Goal: Task Accomplishment & Management: Manage account settings

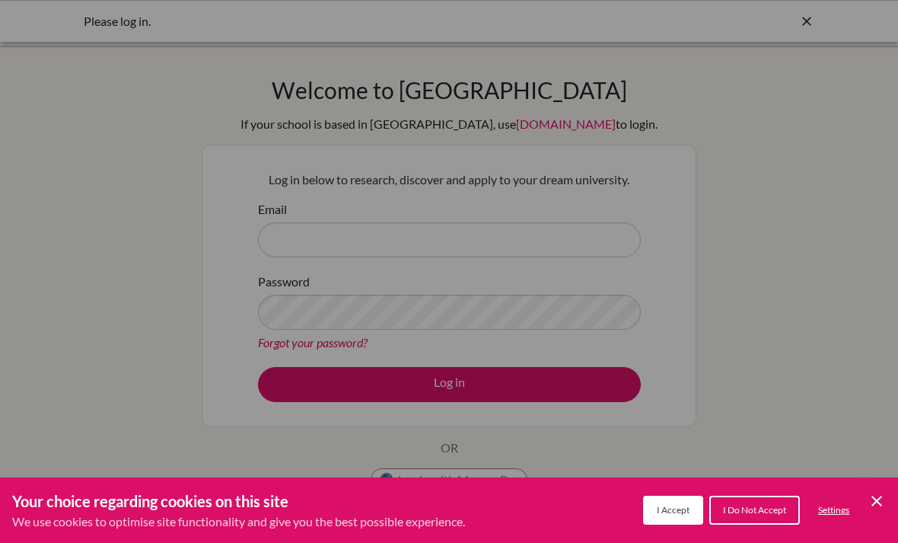
click at [879, 500] on icon "Cookie Control Close Icon" at bounding box center [877, 501] width 18 height 18
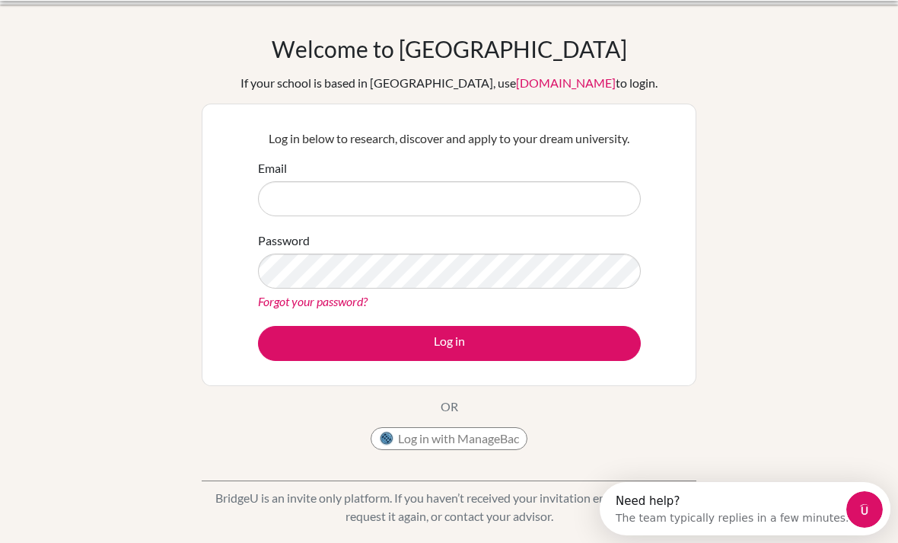
scroll to position [46, 0]
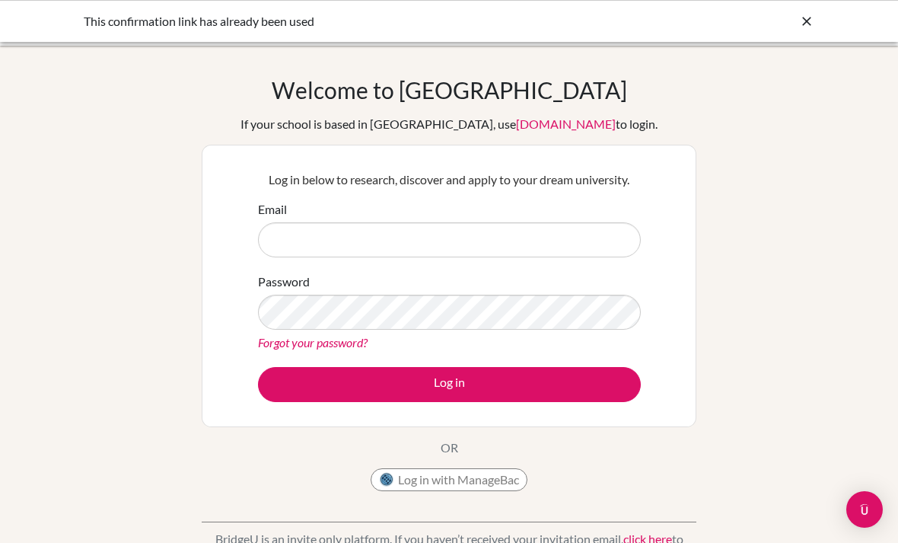
click at [592, 228] on input "Email" at bounding box center [449, 239] width 383 height 35
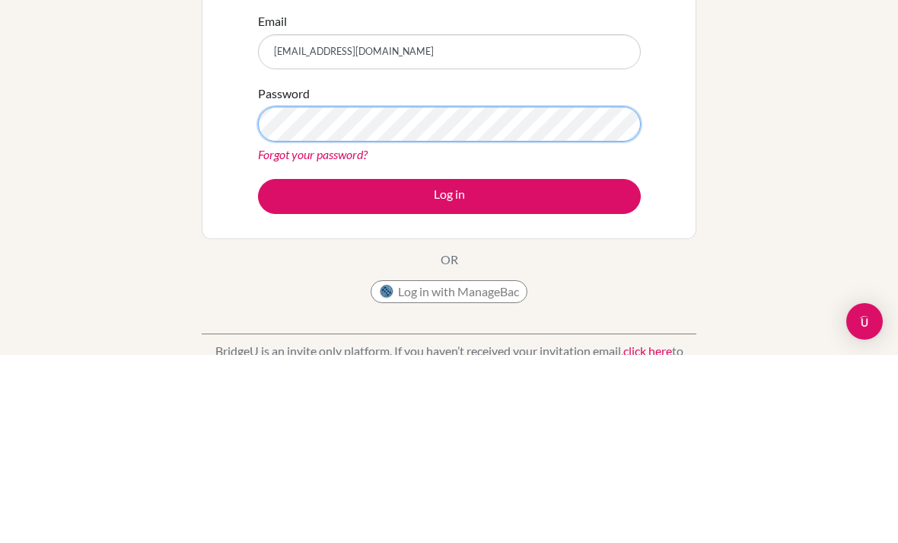
scroll to position [188, 0]
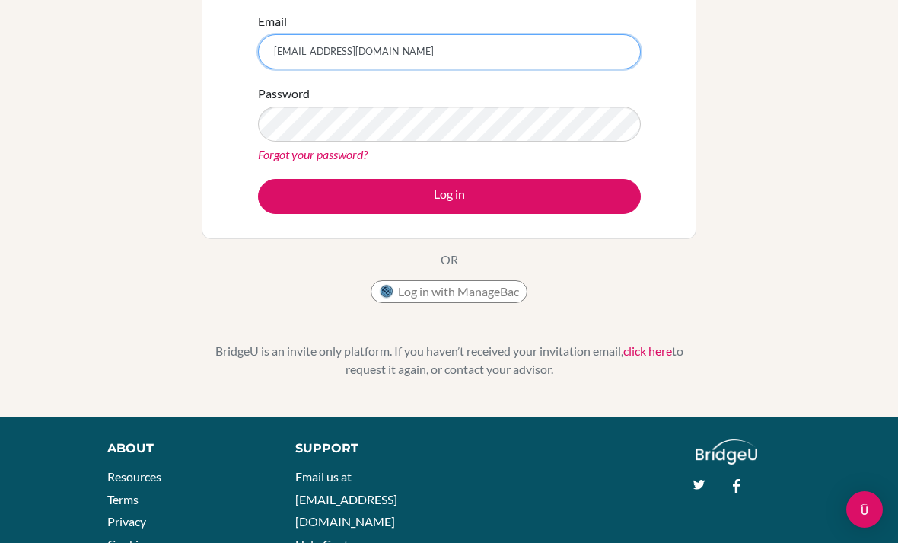
type input "davidfekry2021@gmail.com"
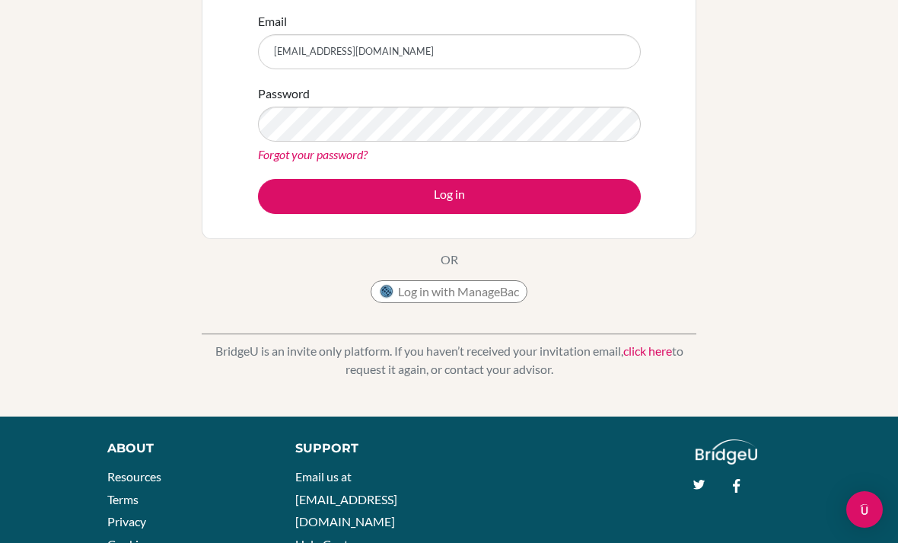
click at [301, 200] on button "Log in" at bounding box center [449, 196] width 383 height 35
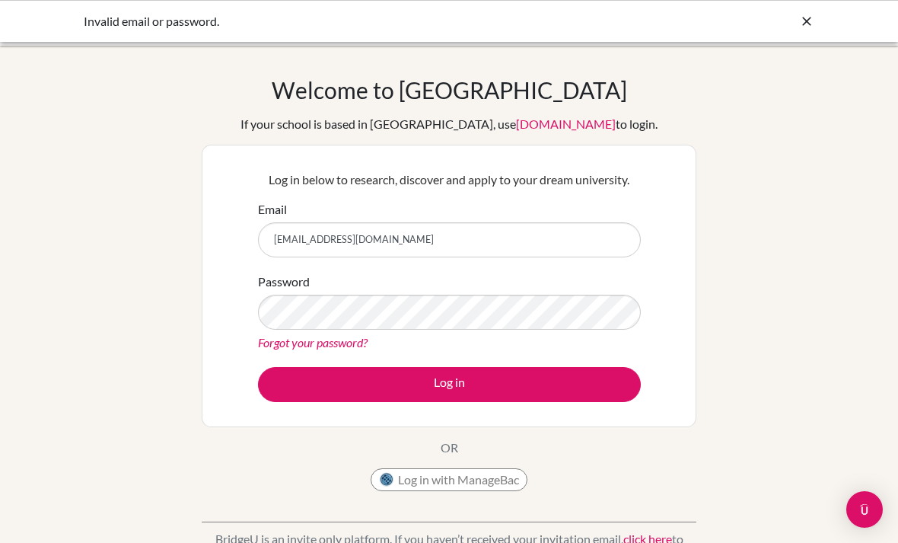
click at [387, 243] on input "davidfekry2021@gmail.com" at bounding box center [449, 239] width 383 height 35
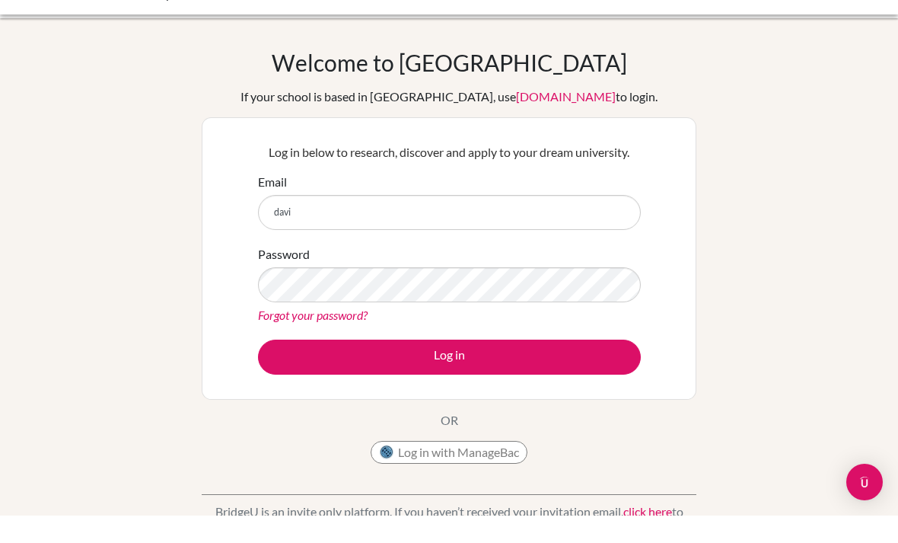
type input "dav"
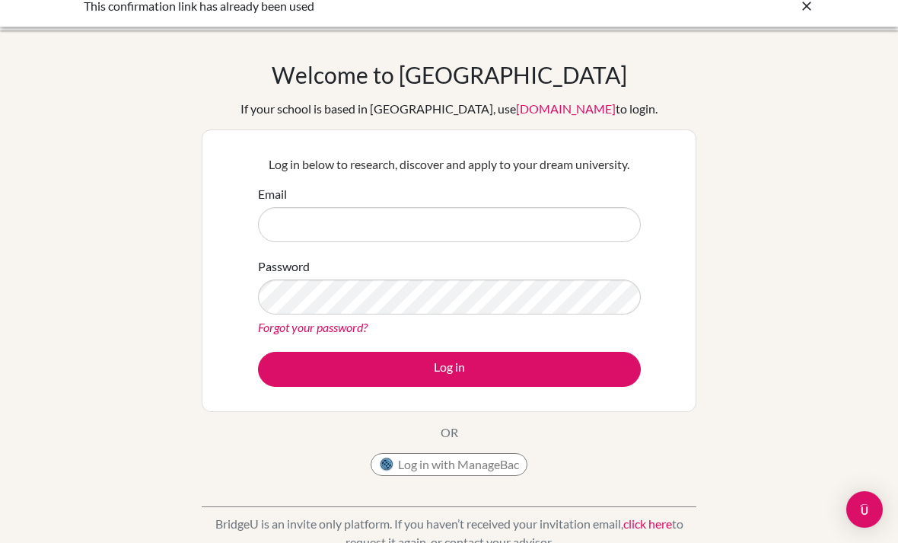
click at [302, 224] on input "Email" at bounding box center [449, 224] width 383 height 35
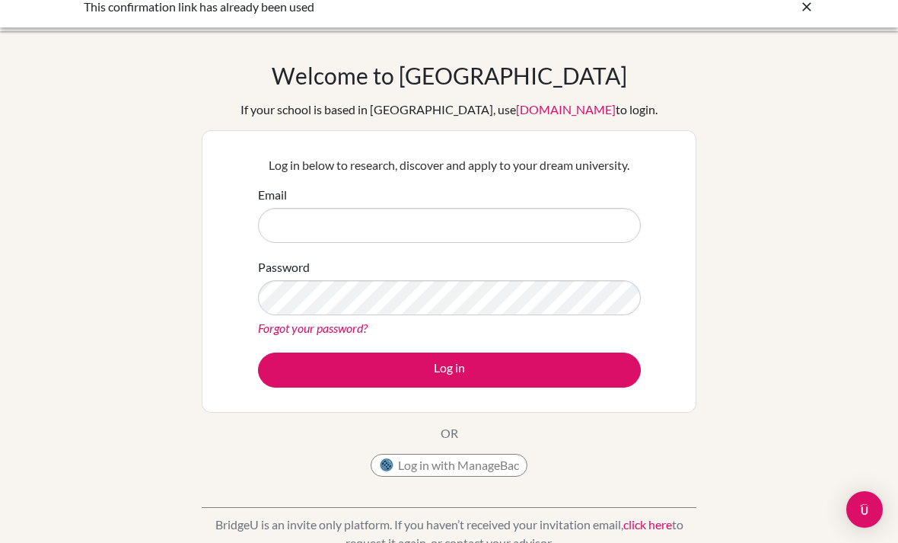
type input "d"
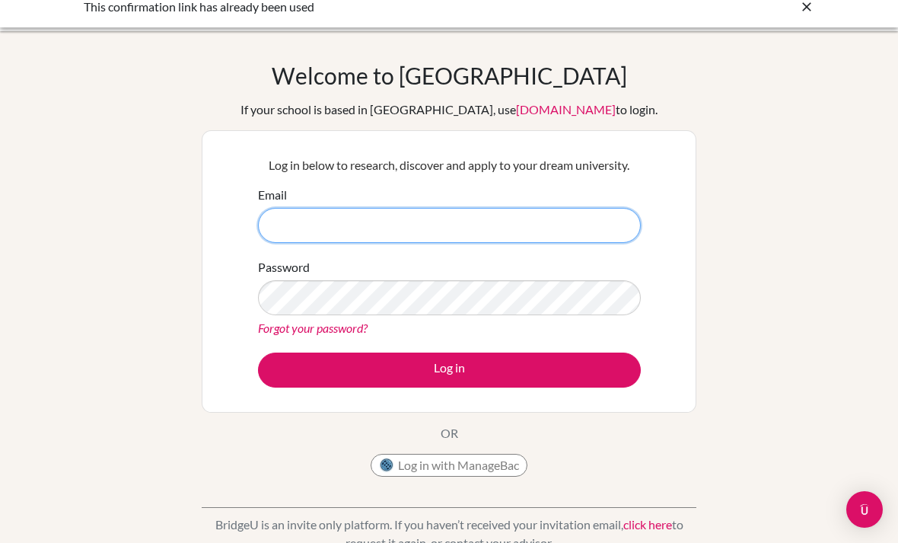
type input "[EMAIL_ADDRESS][DOMAIN_NAME]"
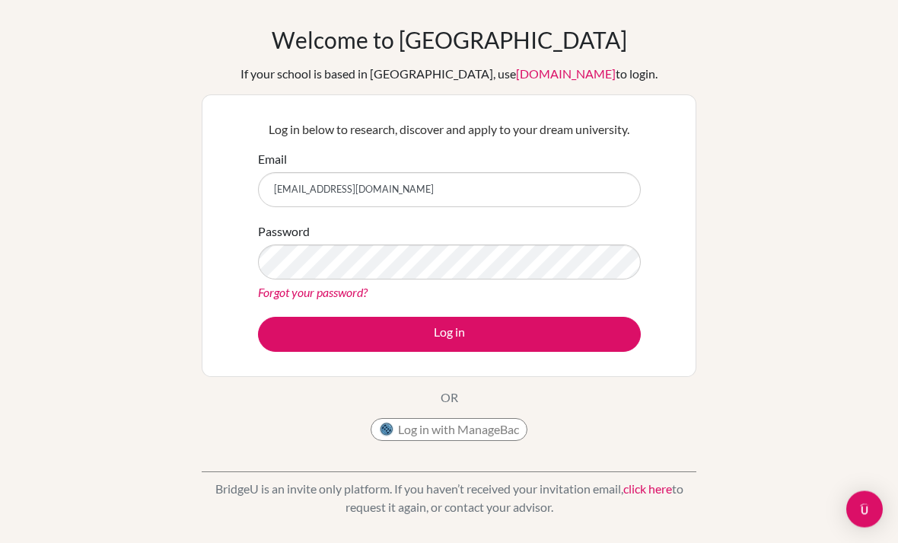
click at [311, 327] on button "Log in" at bounding box center [449, 334] width 383 height 35
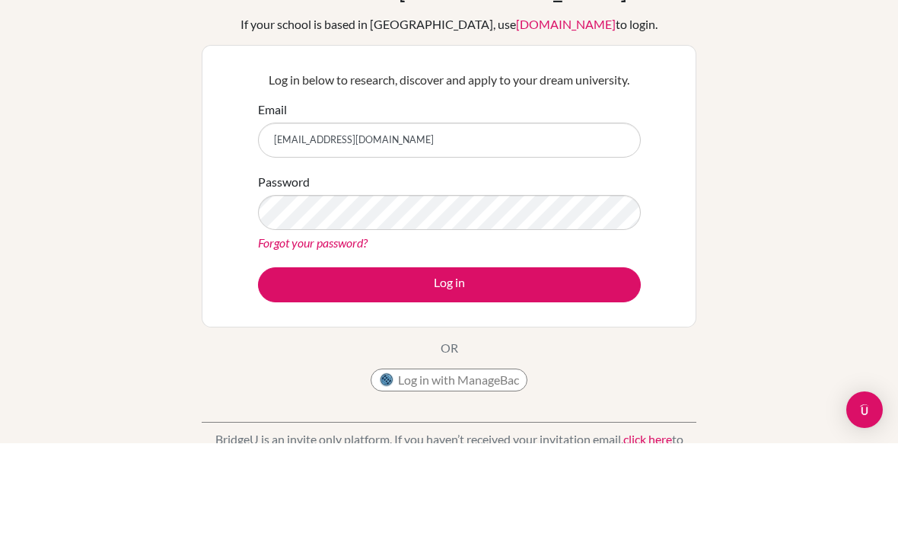
click at [139, 148] on div "Welcome to [GEOGRAPHIC_DATA] If your school is based in [GEOGRAPHIC_DATA], use …" at bounding box center [449, 325] width 898 height 498
